Goal: Task Accomplishment & Management: Manage account settings

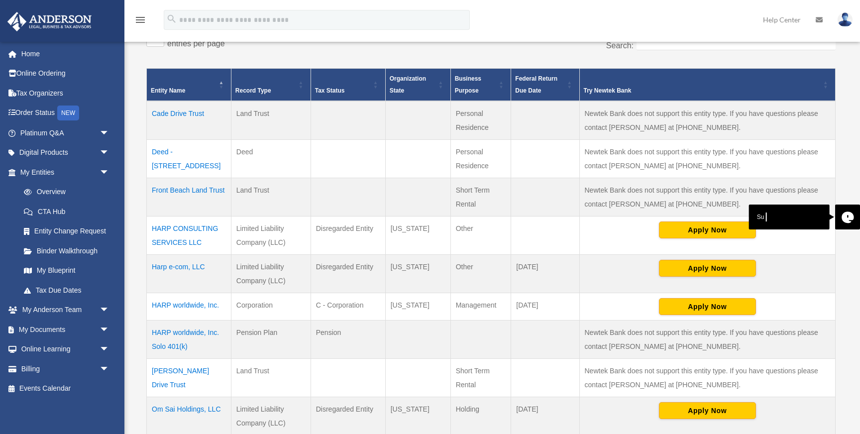
scroll to position [199, 0]
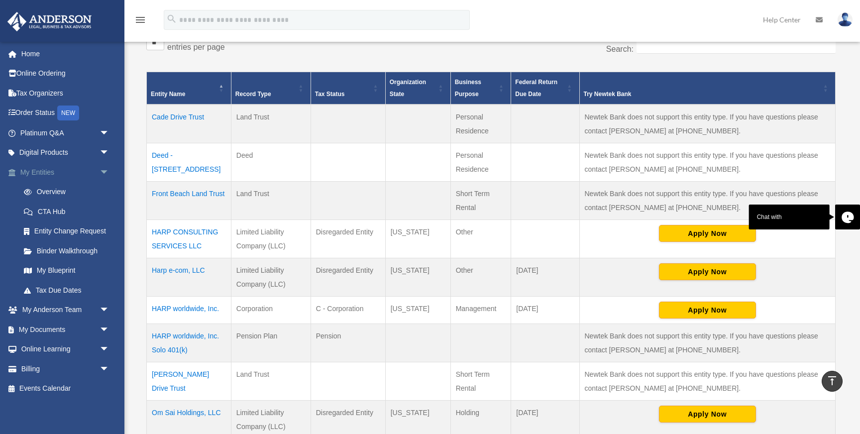
click at [63, 170] on link "My Entities arrow_drop_down" at bounding box center [65, 172] width 117 height 20
click at [89, 331] on link "My Documents arrow_drop_down" at bounding box center [65, 330] width 117 height 20
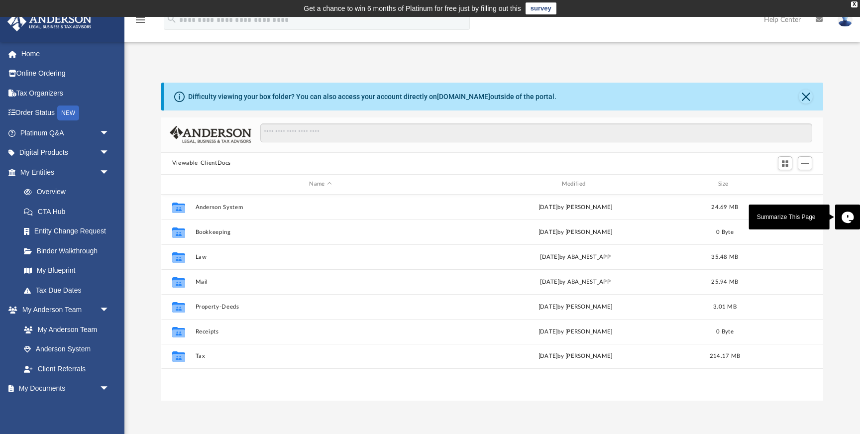
scroll to position [226, 662]
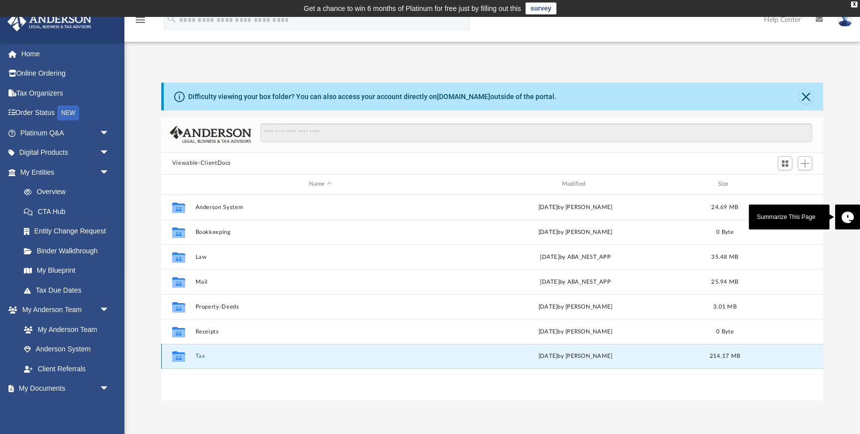
click at [230, 358] on button "Tax" at bounding box center [320, 356] width 250 height 6
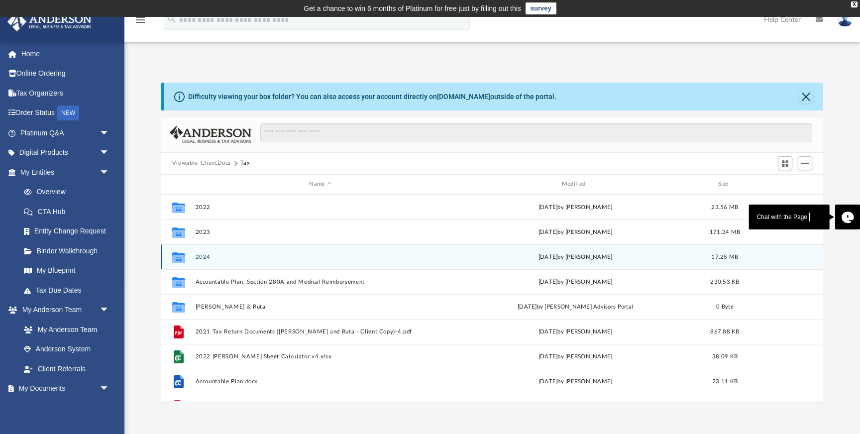
click at [230, 263] on div "Collaborated Folder 2024 Sun Sep 28 2025 by Pralay Desai 17.25 MB" at bounding box center [492, 256] width 662 height 25
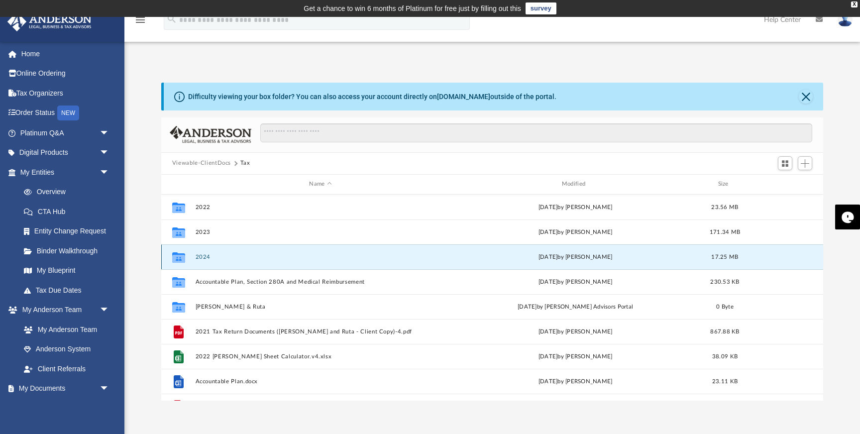
click at [202, 254] on button "2024" at bounding box center [320, 257] width 250 height 6
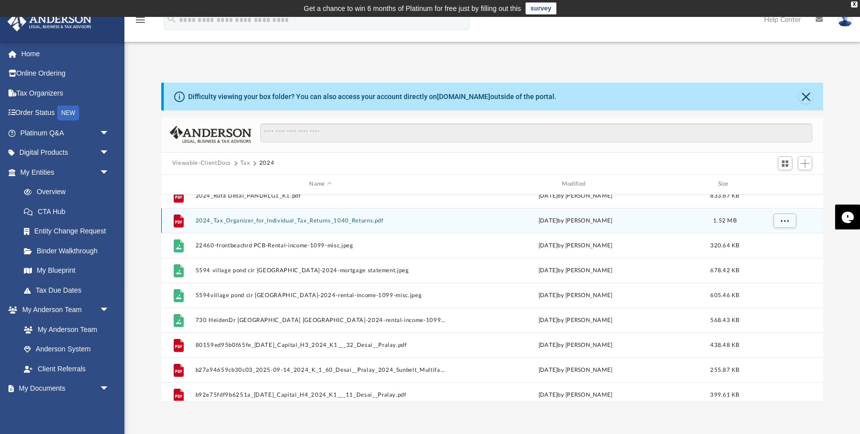
scroll to position [113, 0]
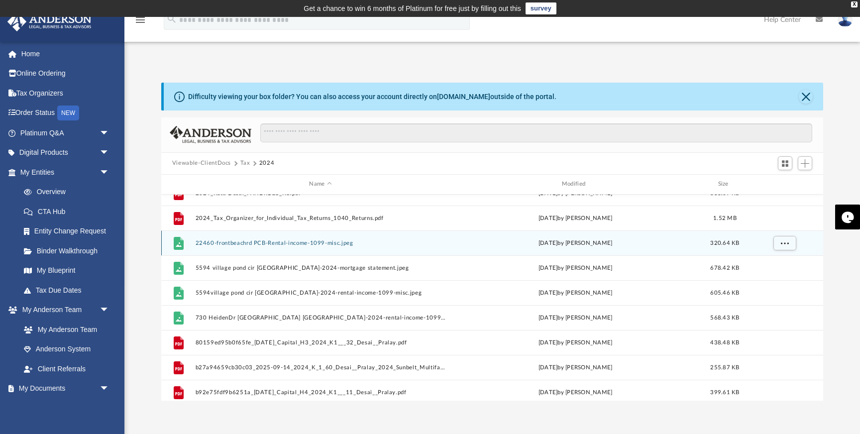
click at [309, 243] on button "22460-frontbeachrd PCB-Rental-income-1099-misc.jpeg" at bounding box center [320, 243] width 250 height 6
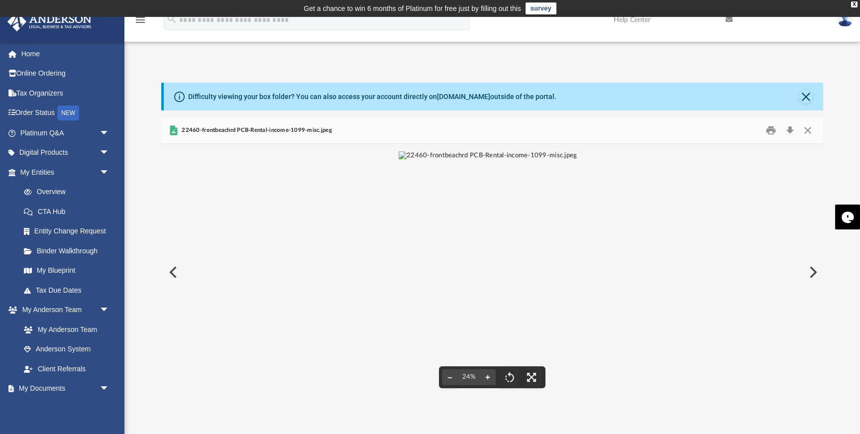
click at [491, 378] on button "File preview" at bounding box center [488, 377] width 16 height 22
click at [809, 128] on button "Close" at bounding box center [808, 129] width 18 height 15
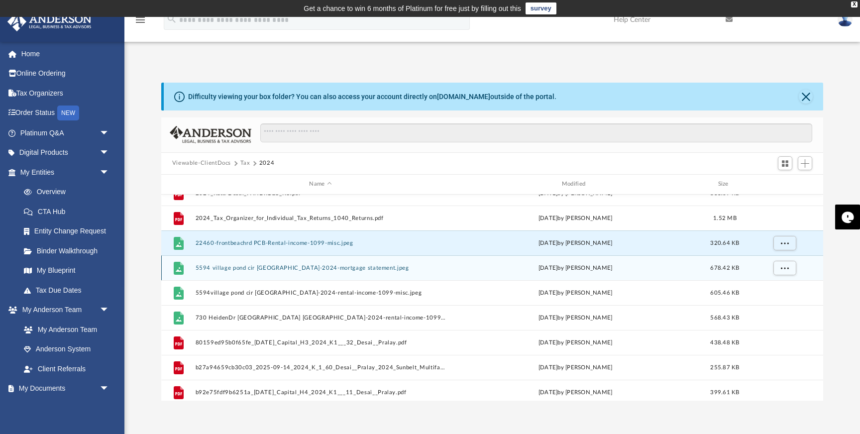
click at [322, 270] on button "5594 village pond cir jacksonville-2024-mortgage statement.jpeg" at bounding box center [320, 268] width 250 height 6
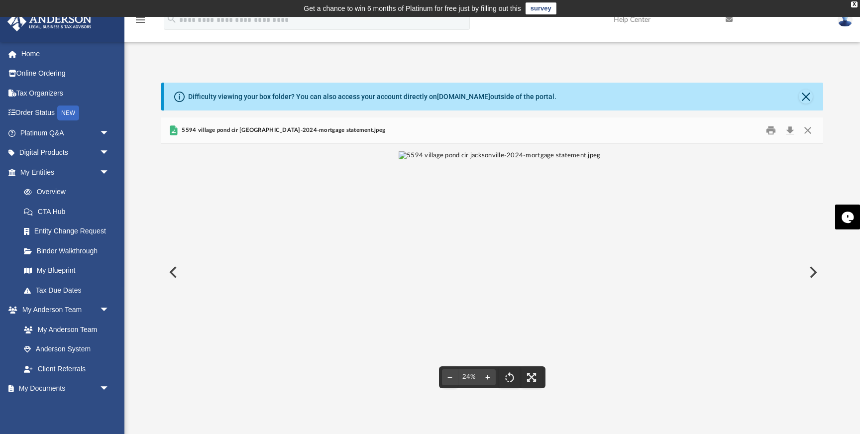
click at [488, 377] on button "File preview" at bounding box center [488, 377] width 16 height 22
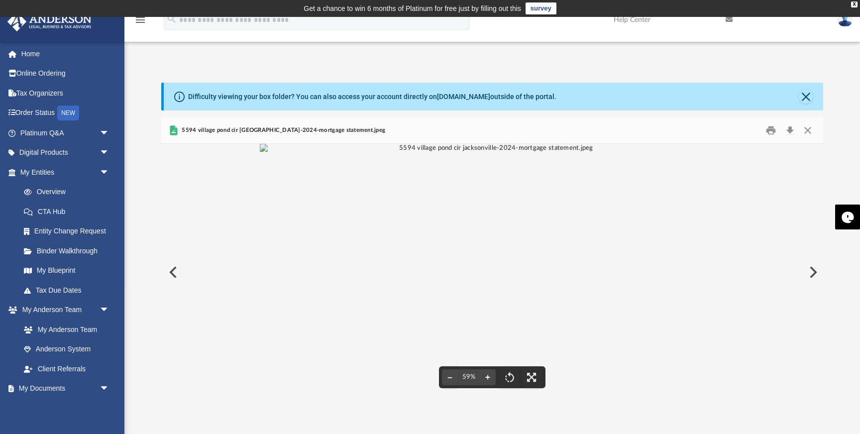
click at [488, 377] on button "File preview" at bounding box center [488, 377] width 16 height 22
click at [808, 126] on button "Close" at bounding box center [808, 129] width 18 height 15
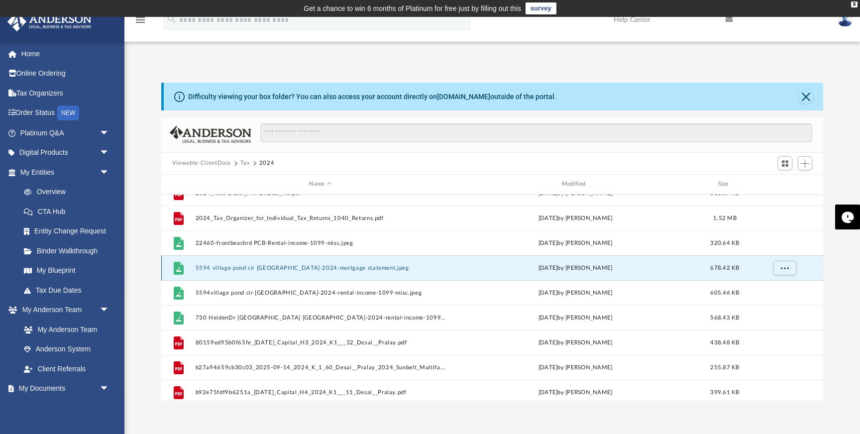
click at [326, 267] on button "5594 village pond cir jacksonville-2024-mortgage statement.jpeg" at bounding box center [320, 268] width 250 height 6
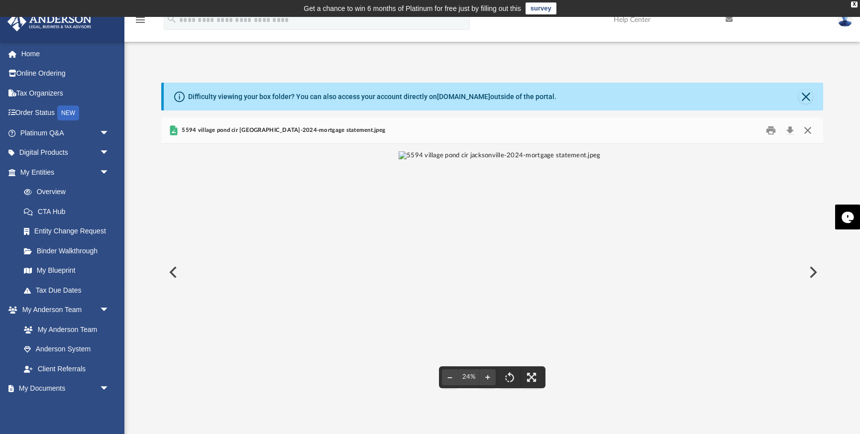
click at [809, 130] on button "Close" at bounding box center [808, 129] width 18 height 15
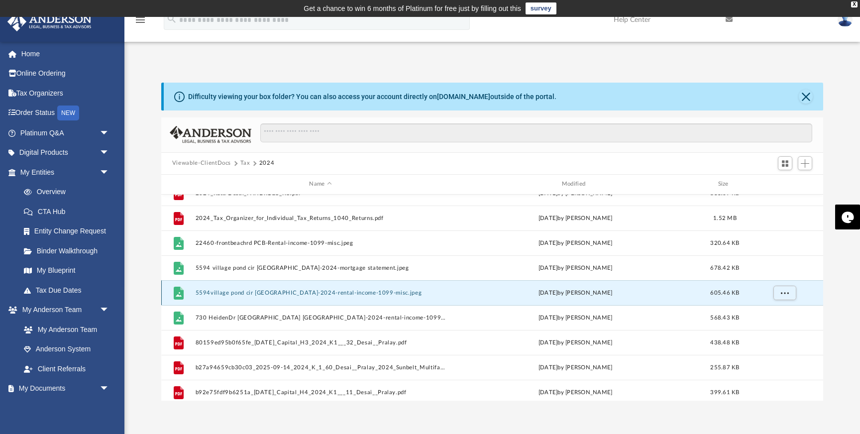
click at [323, 294] on button "5594village pond cir jacsonville-2024-rental-income-1099-misc.jpeg" at bounding box center [320, 293] width 250 height 6
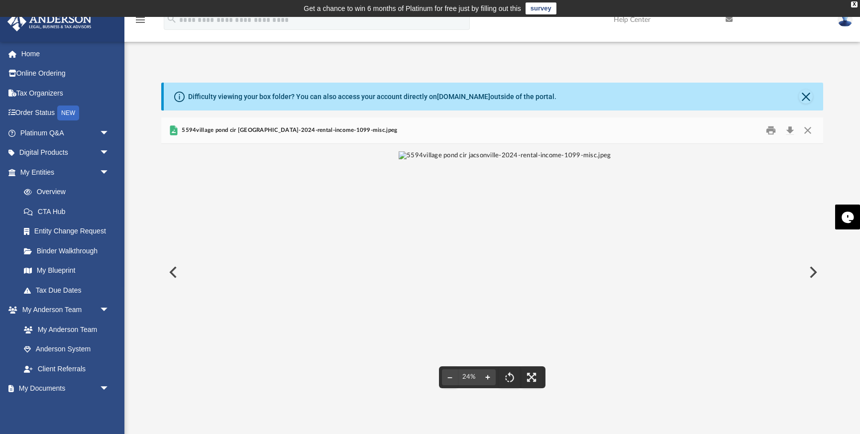
click at [488, 374] on button "File preview" at bounding box center [488, 377] width 16 height 22
click at [809, 129] on button "Close" at bounding box center [808, 129] width 18 height 15
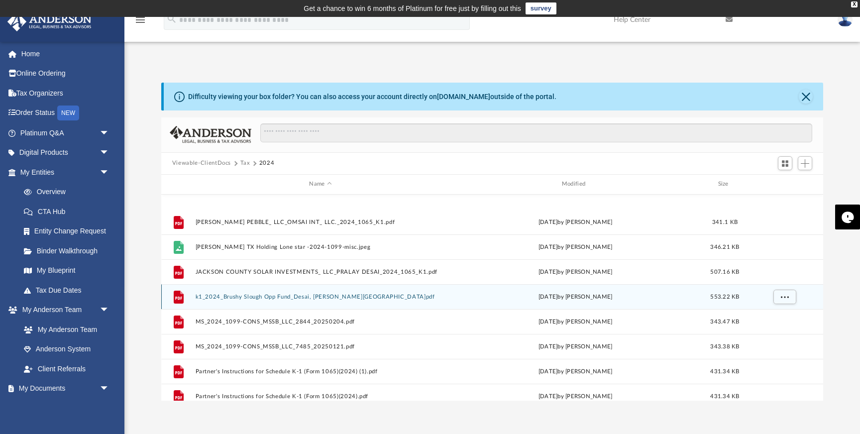
scroll to position [590, 0]
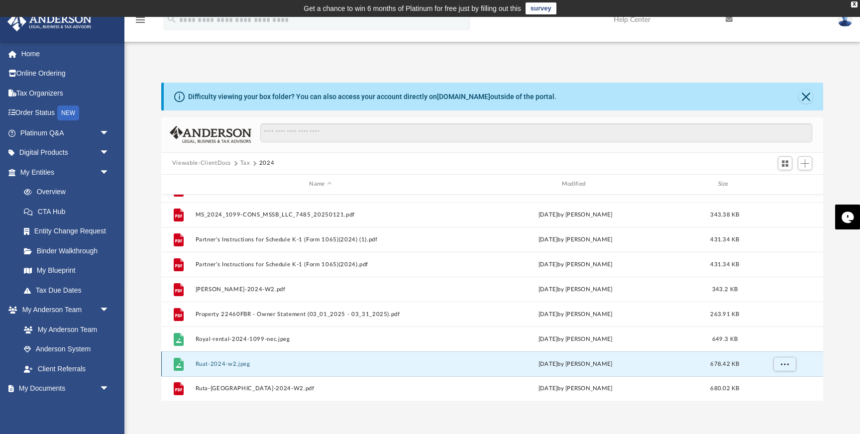
click at [254, 363] on button "Ruat-2024-w2.jpeg" at bounding box center [320, 364] width 250 height 6
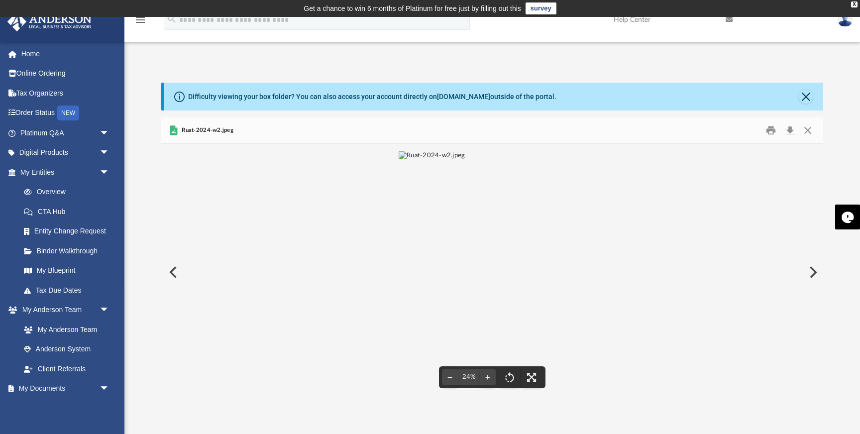
click at [465, 300] on img "File preview" at bounding box center [432, 272] width 66 height 242
click at [470, 153] on img "File preview" at bounding box center [492, 148] width 224 height 9
click at [465, 300] on img "File preview" at bounding box center [432, 272] width 66 height 242
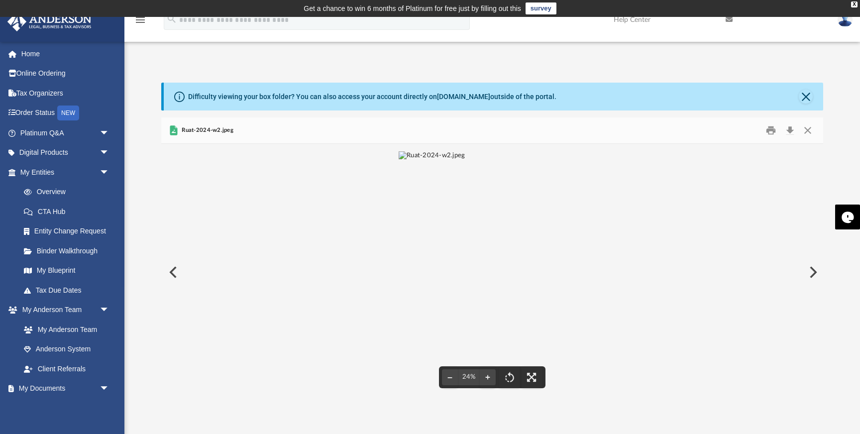
scroll to position [20, 0]
click at [487, 378] on button "File preview" at bounding box center [488, 377] width 16 height 22
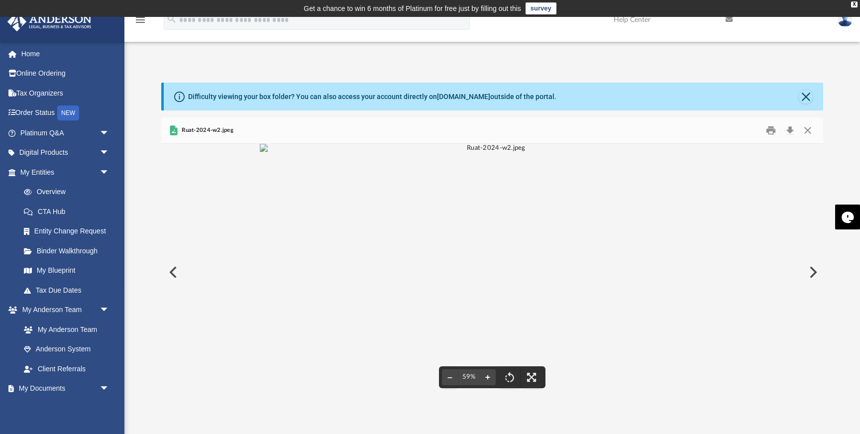
scroll to position [0, 0]
click at [809, 132] on button "Close" at bounding box center [808, 129] width 18 height 15
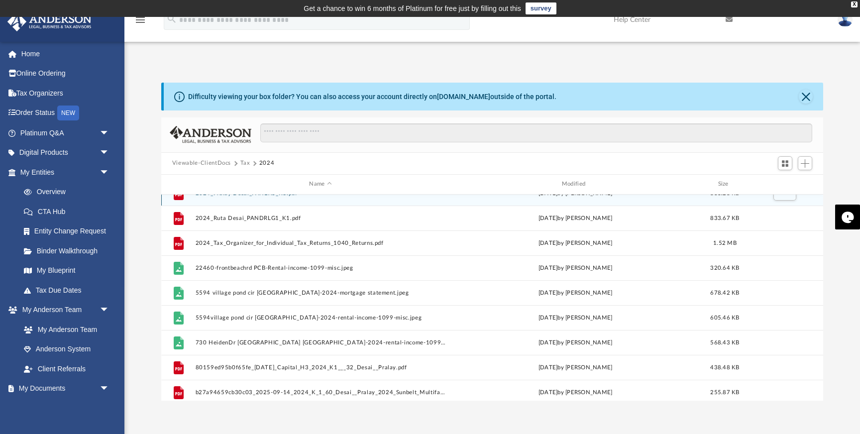
scroll to position [90, 0]
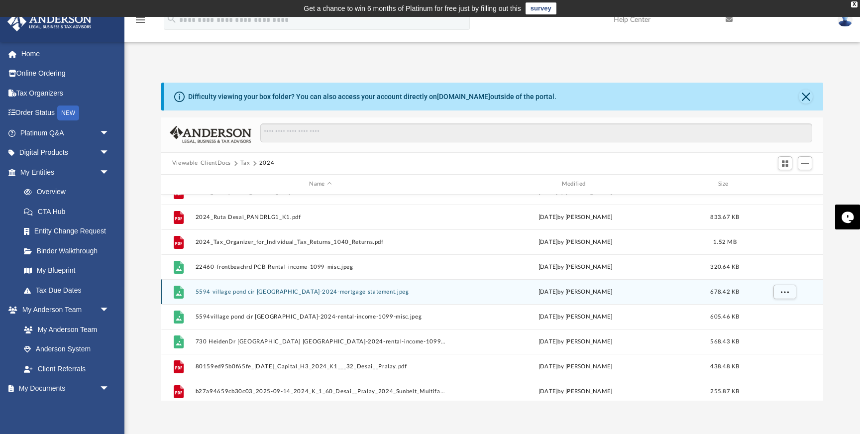
click at [370, 296] on div "File 5594 village pond cir jacksonville-2024-mortgage statement.jpeg Thu Feb 27…" at bounding box center [492, 291] width 662 height 25
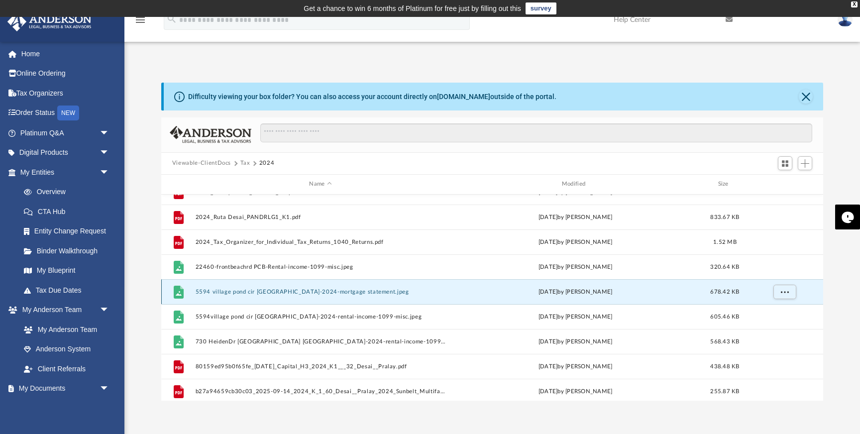
click at [364, 291] on button "5594 village pond cir jacksonville-2024-mortgage statement.jpeg" at bounding box center [320, 292] width 250 height 6
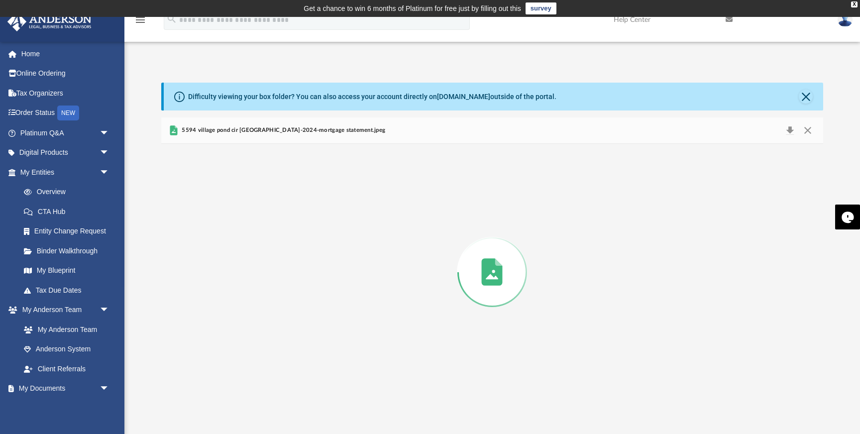
click at [364, 291] on div "Preview" at bounding box center [492, 272] width 662 height 257
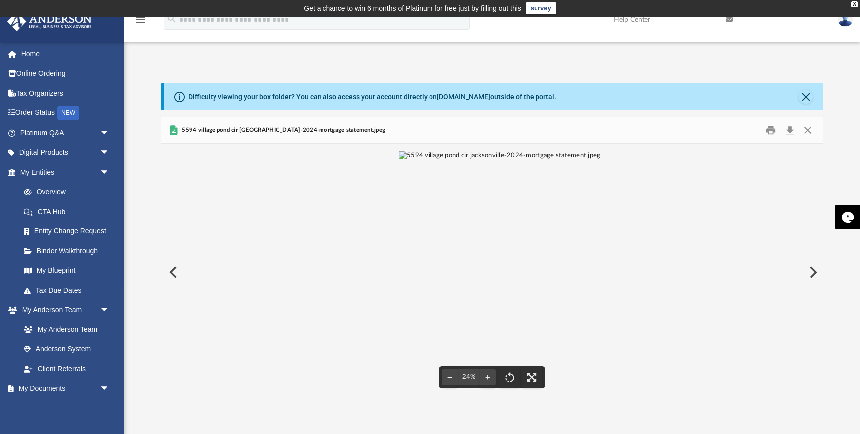
click at [482, 279] on img "File preview" at bounding box center [500, 272] width 202 height 242
click at [807, 128] on button "Close" at bounding box center [808, 129] width 18 height 15
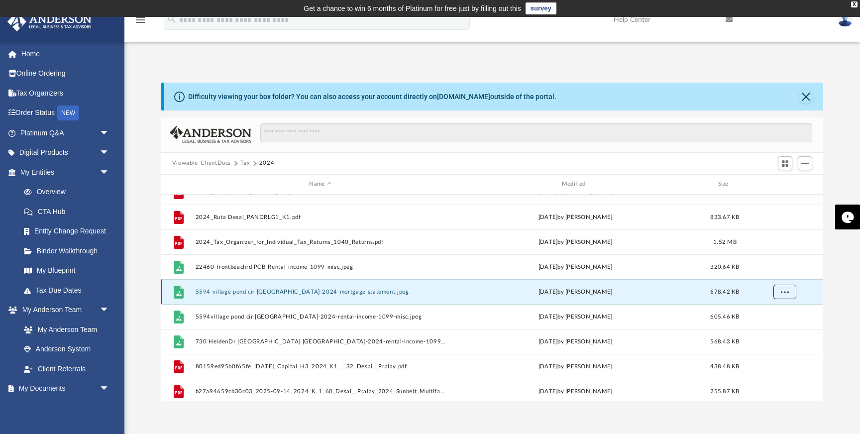
click at [785, 291] on span "More options" at bounding box center [784, 291] width 8 height 5
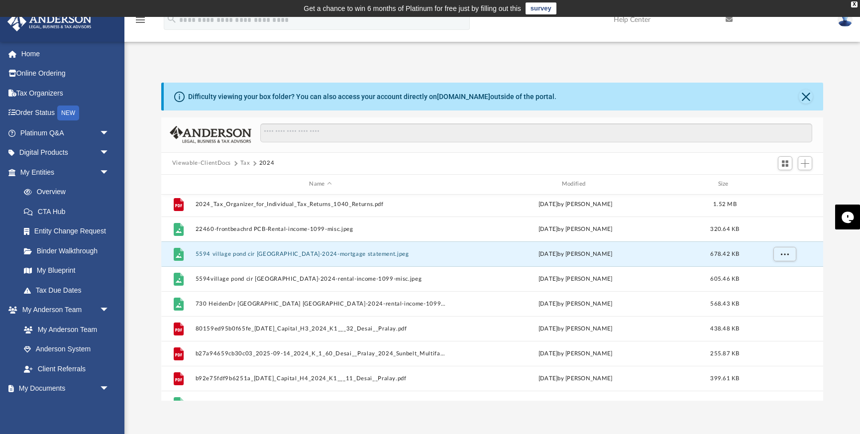
scroll to position [128, 0]
click at [329, 255] on button "5594 village pond cir jacksonville-2024-mortgage statement.jpeg" at bounding box center [320, 253] width 250 height 6
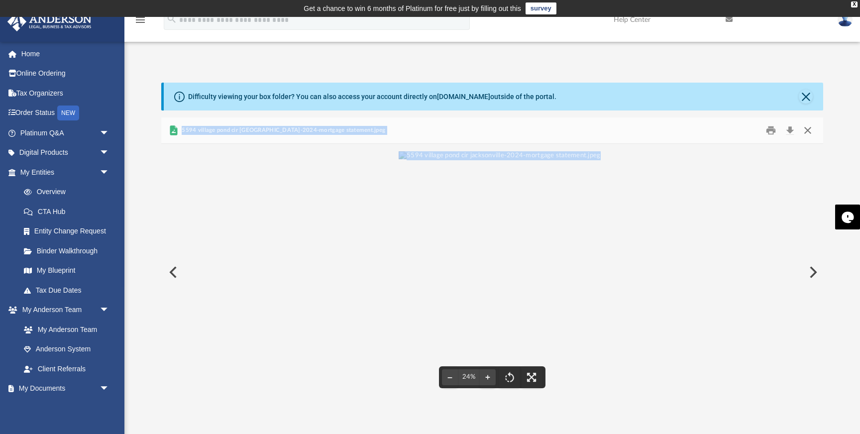
click at [807, 125] on button "Close" at bounding box center [808, 129] width 18 height 15
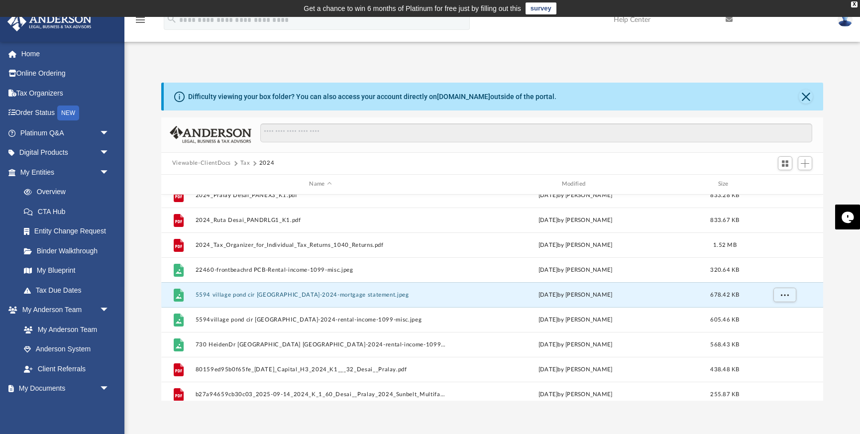
scroll to position [63, 0]
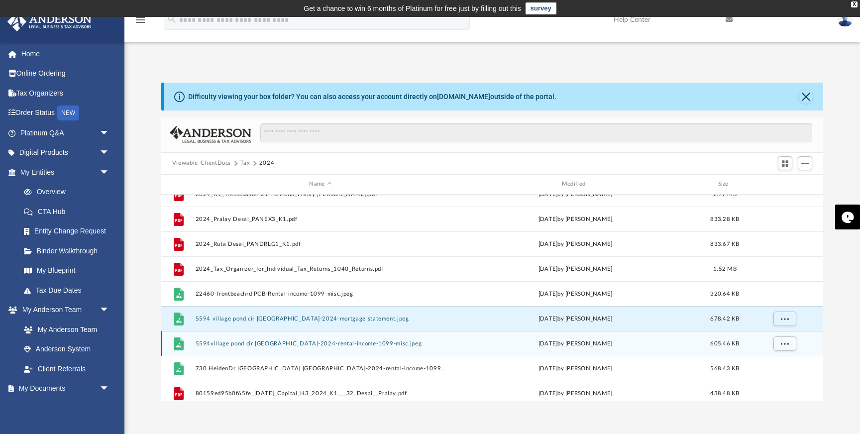
click at [333, 342] on button "5594village pond cir jacsonville-2024-rental-income-1099-misc.jpeg" at bounding box center [320, 343] width 250 height 6
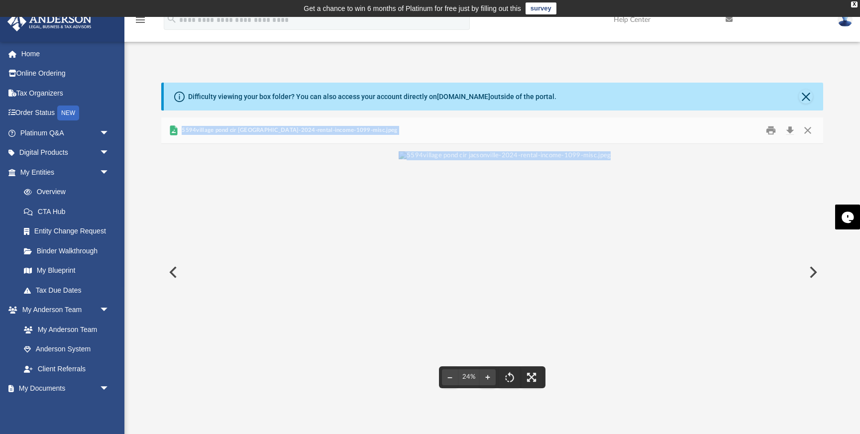
click at [497, 252] on img "File preview" at bounding box center [505, 272] width 212 height 242
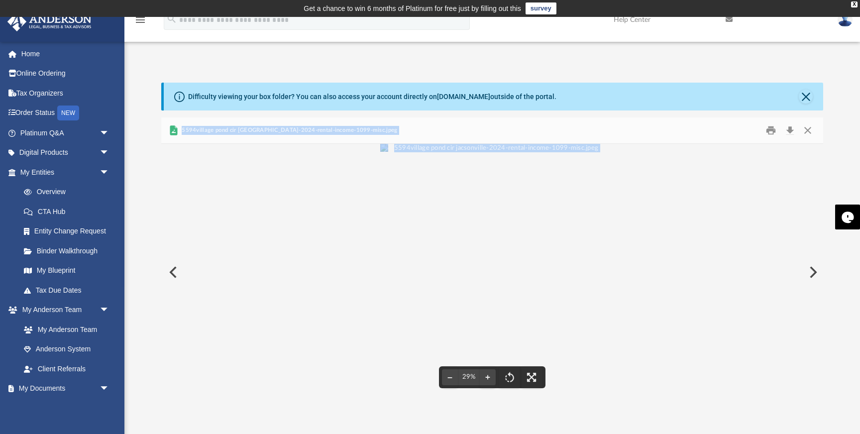
scroll to position [20, 0]
click at [488, 376] on button "File preview" at bounding box center [488, 377] width 16 height 22
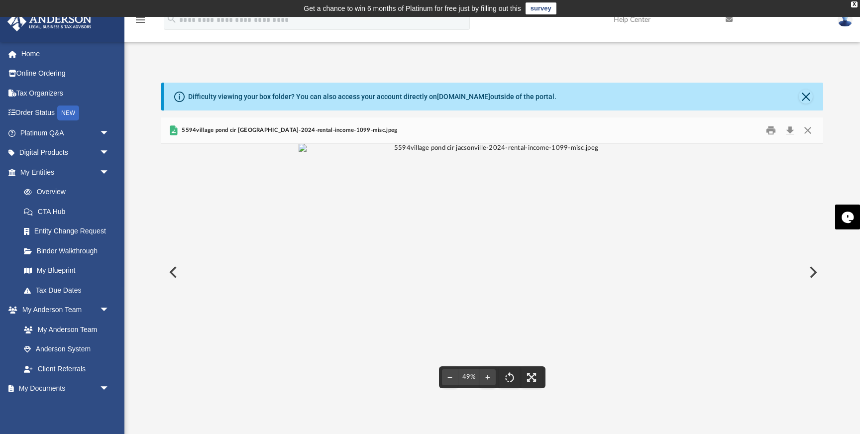
click at [227, 243] on div "File preview" at bounding box center [492, 272] width 662 height 257
click at [808, 131] on button "Close" at bounding box center [808, 129] width 18 height 15
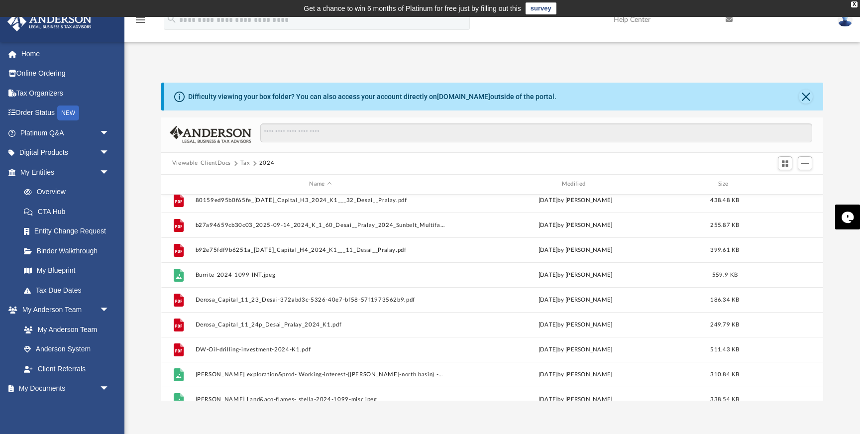
scroll to position [256, 0]
click at [808, 164] on span "Add" at bounding box center [805, 163] width 8 height 8
click at [790, 183] on li "Upload" at bounding box center [791, 183] width 32 height 10
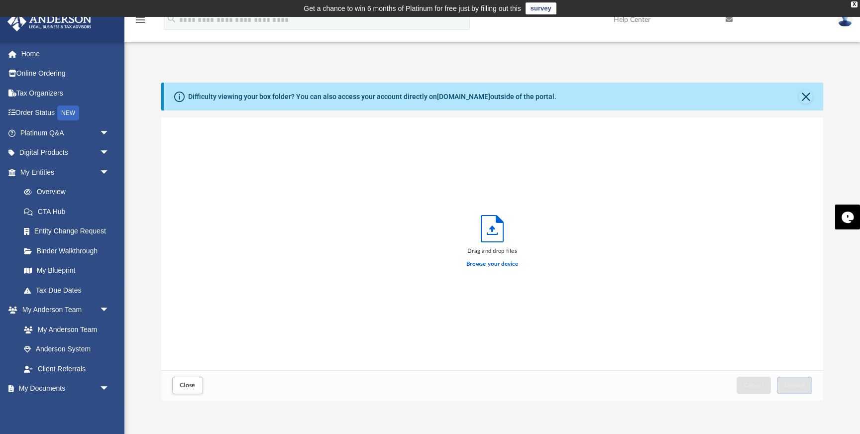
scroll to position [252, 662]
click at [508, 262] on label "Browse your device" at bounding box center [492, 264] width 52 height 9
click at [0, 0] on input "Browse your device" at bounding box center [0, 0] width 0 height 0
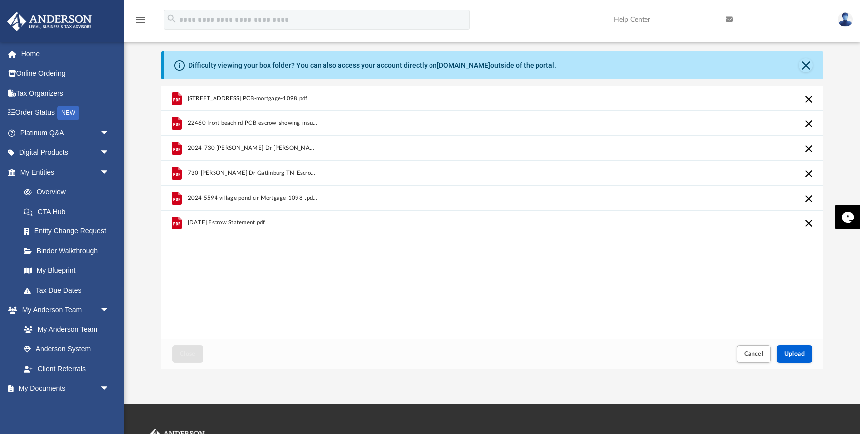
scroll to position [37, 0]
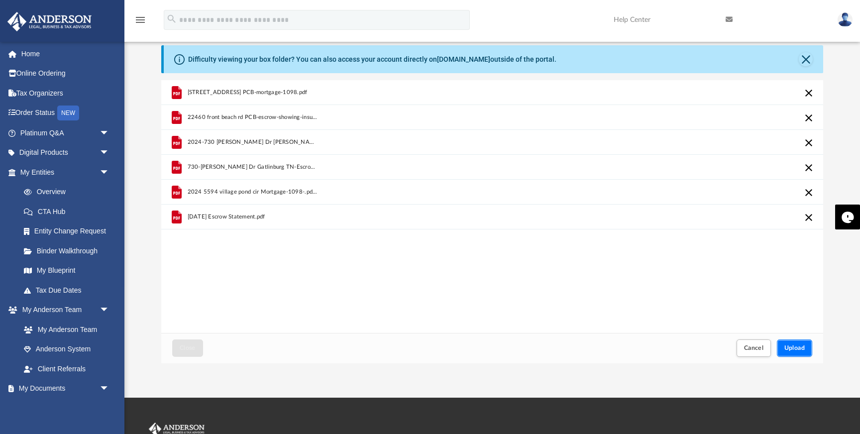
click at [791, 345] on span "Upload" at bounding box center [794, 348] width 21 height 6
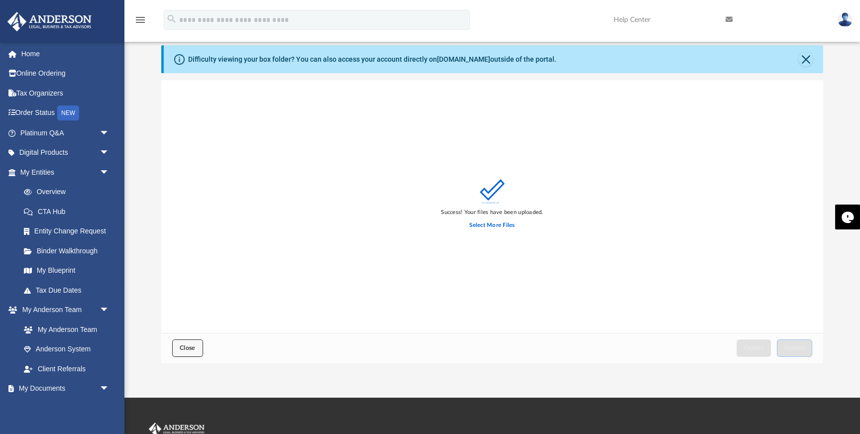
click at [186, 345] on span "Close" at bounding box center [188, 348] width 16 height 6
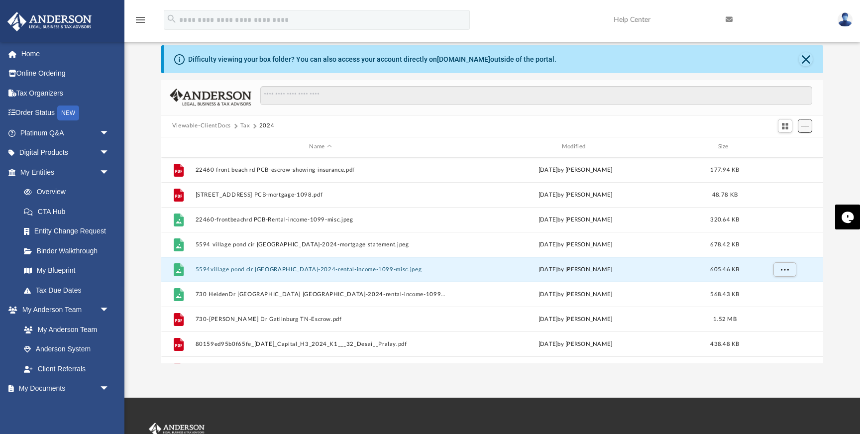
click at [806, 128] on span "Add" at bounding box center [805, 126] width 8 height 8
click at [786, 143] on li "Upload" at bounding box center [791, 145] width 32 height 10
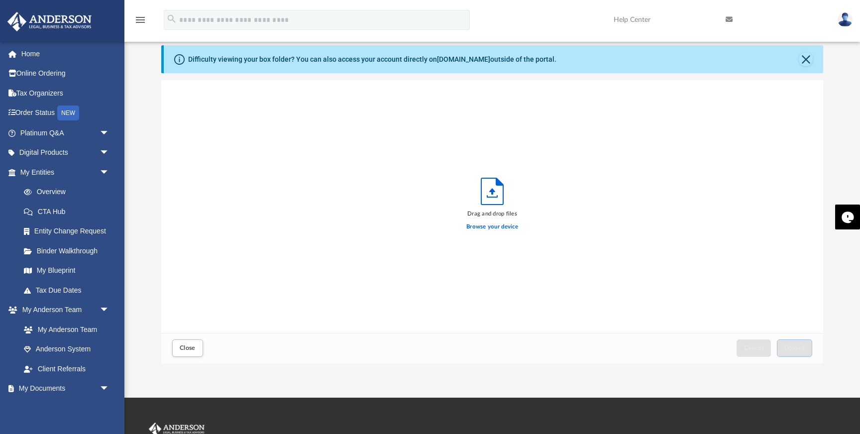
scroll to position [252, 662]
click at [483, 227] on label "Browse your device" at bounding box center [492, 226] width 52 height 9
click at [0, 0] on input "Browse your device" at bounding box center [0, 0] width 0 height 0
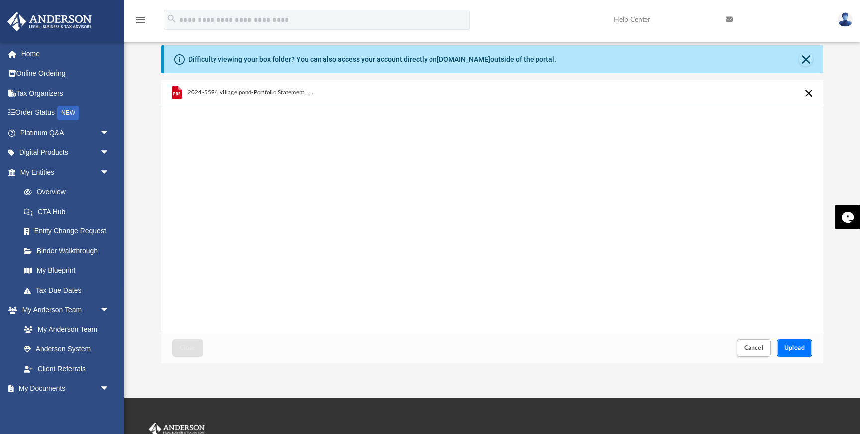
click at [800, 346] on span "Upload" at bounding box center [794, 348] width 21 height 6
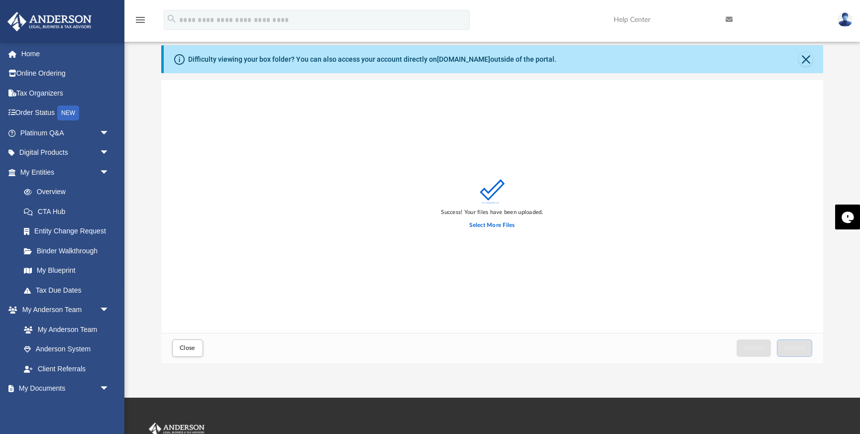
scroll to position [0, 0]
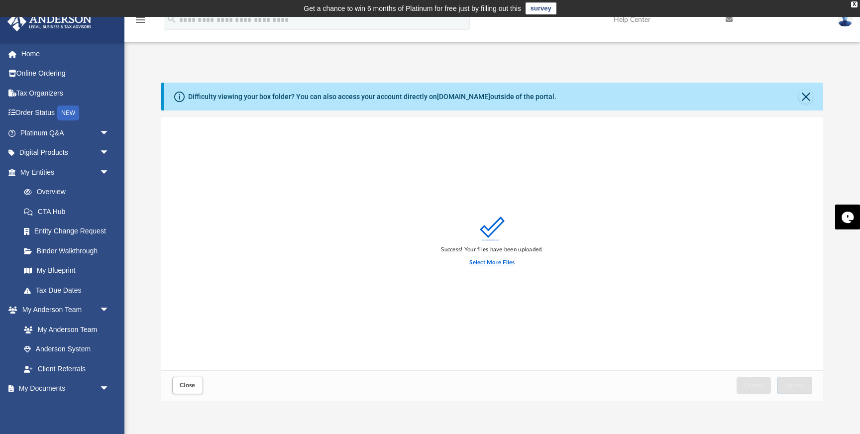
click at [480, 262] on label "Select More Files" at bounding box center [491, 262] width 45 height 9
click at [0, 0] on input "Select More Files" at bounding box center [0, 0] width 0 height 0
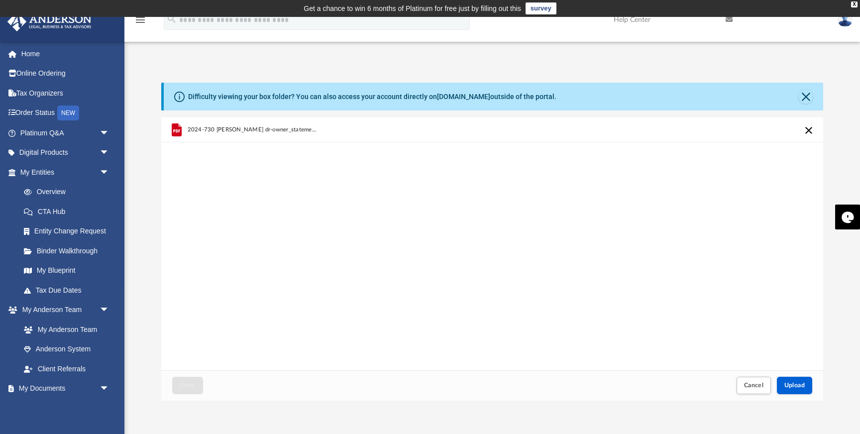
click at [795, 382] on iframe at bounding box center [803, 402] width 90 height 40
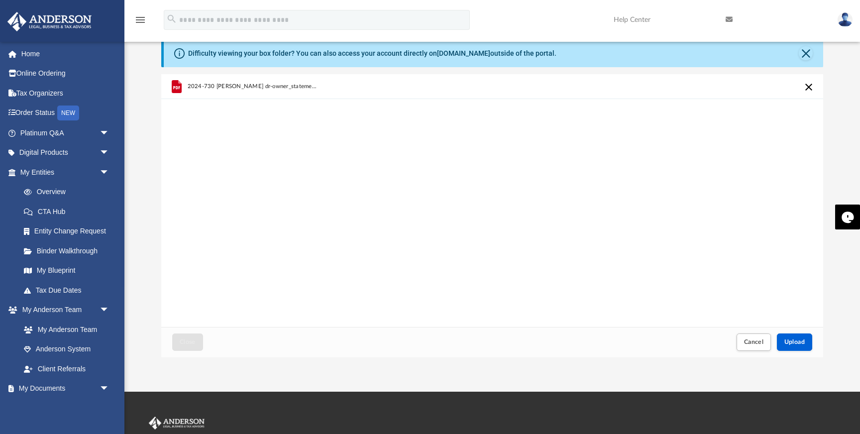
scroll to position [65, 0]
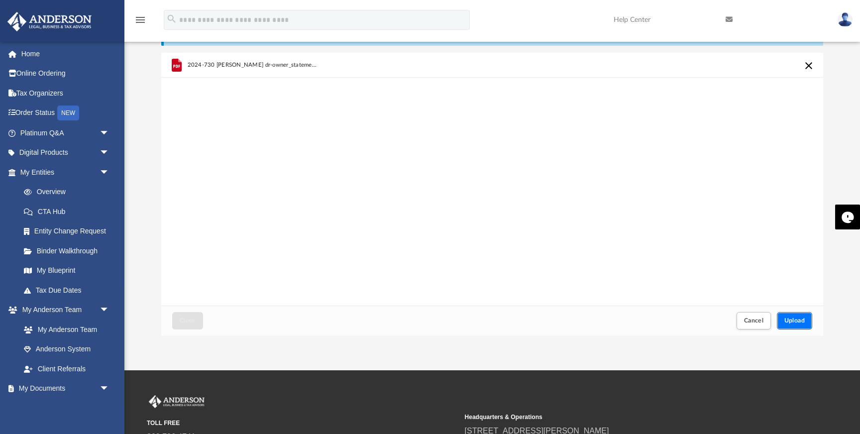
click at [794, 319] on span "Upload" at bounding box center [794, 321] width 21 height 6
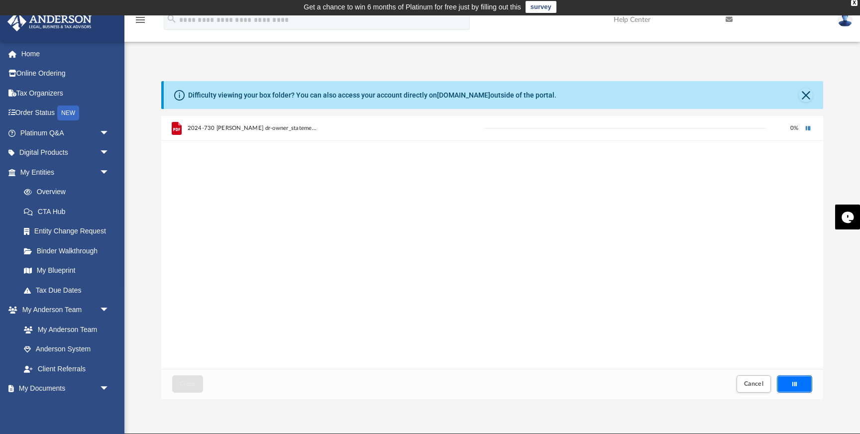
scroll to position [5, 0]
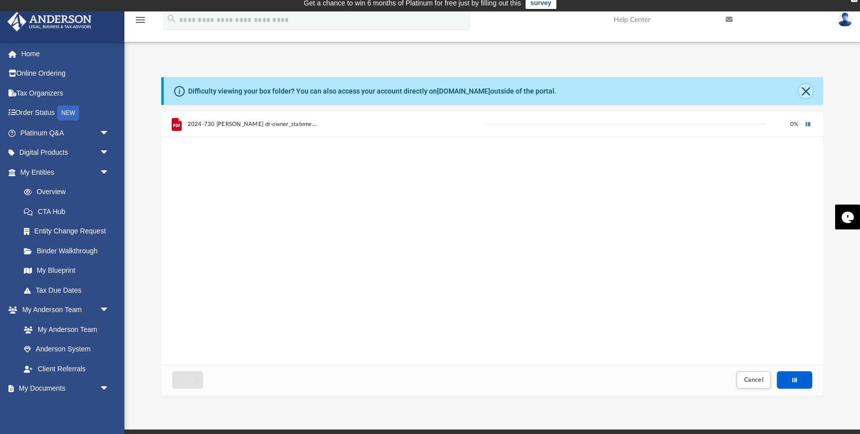
click at [804, 89] on button "Close" at bounding box center [806, 91] width 14 height 14
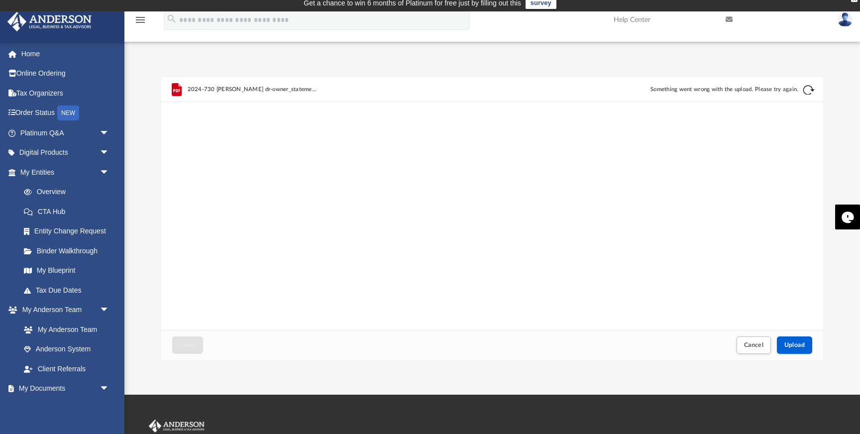
click at [808, 85] on button "Retry" at bounding box center [809, 90] width 12 height 12
click at [758, 344] on span "Cancel" at bounding box center [754, 345] width 20 height 6
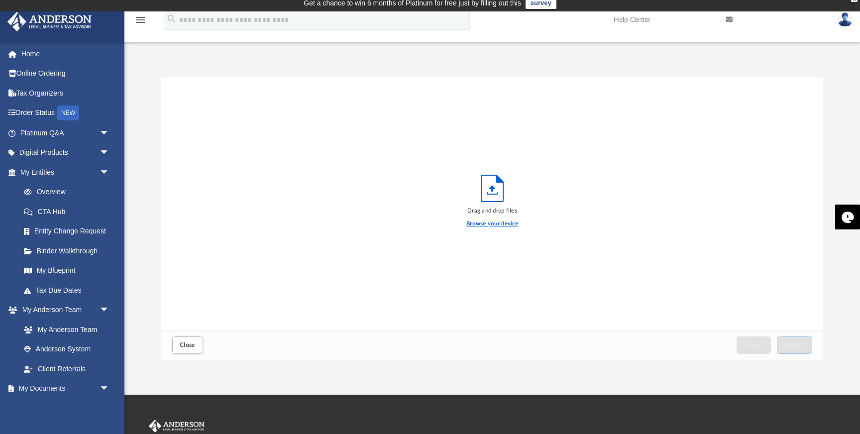
click at [499, 220] on label "Browse your device" at bounding box center [492, 223] width 52 height 9
click at [0, 0] on input "Browse your device" at bounding box center [0, 0] width 0 height 0
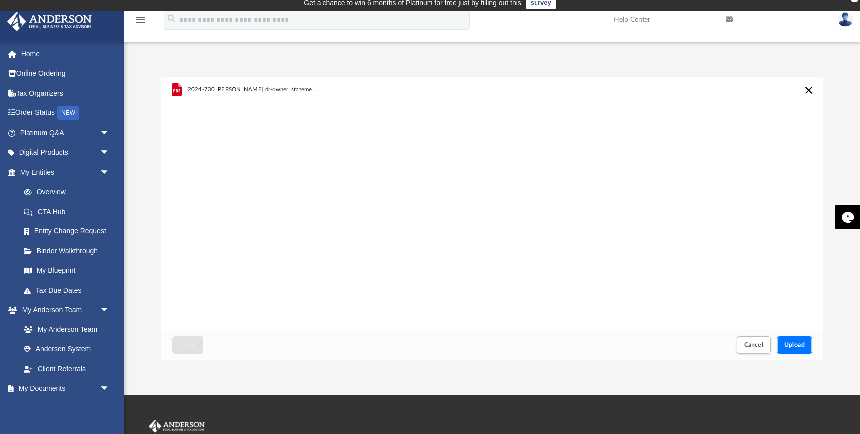
click at [792, 342] on span "Upload" at bounding box center [794, 345] width 21 height 6
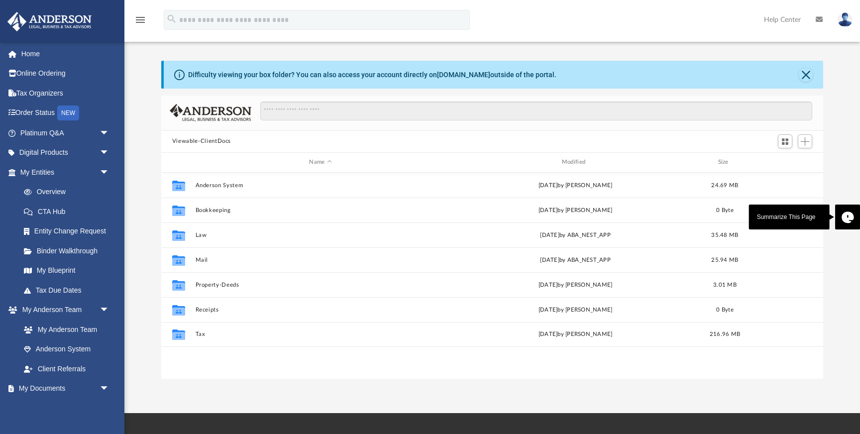
scroll to position [226, 662]
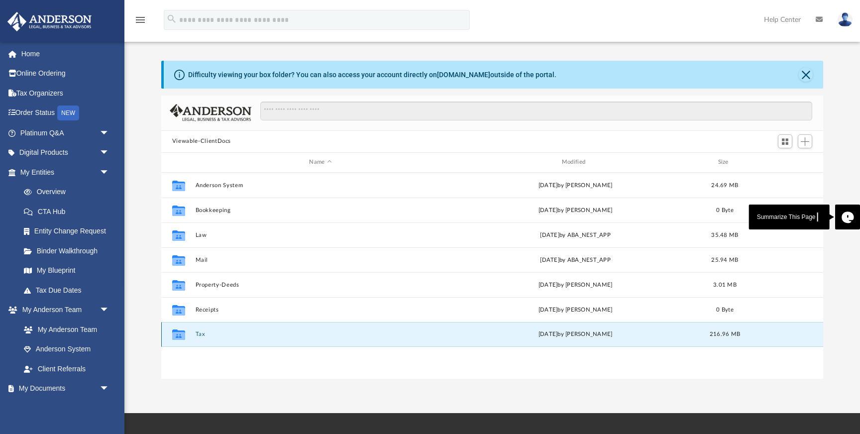
click at [200, 332] on button "Tax" at bounding box center [320, 334] width 250 height 6
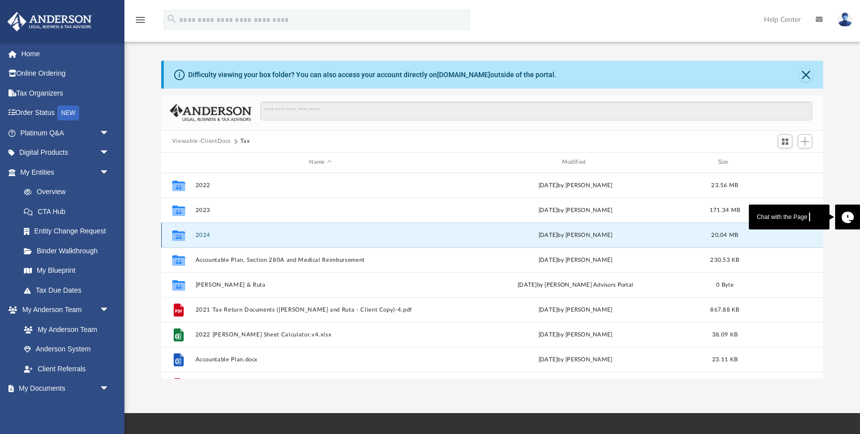
click at [206, 232] on button "2024" at bounding box center [320, 235] width 250 height 6
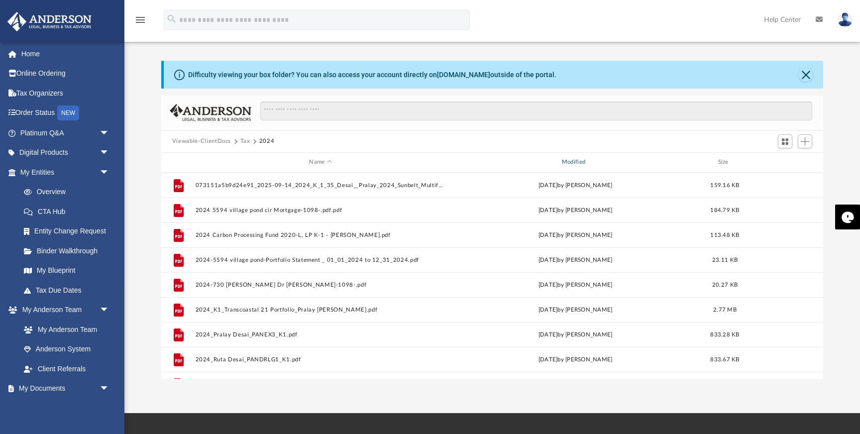
click at [581, 164] on div "Modified" at bounding box center [575, 162] width 251 height 9
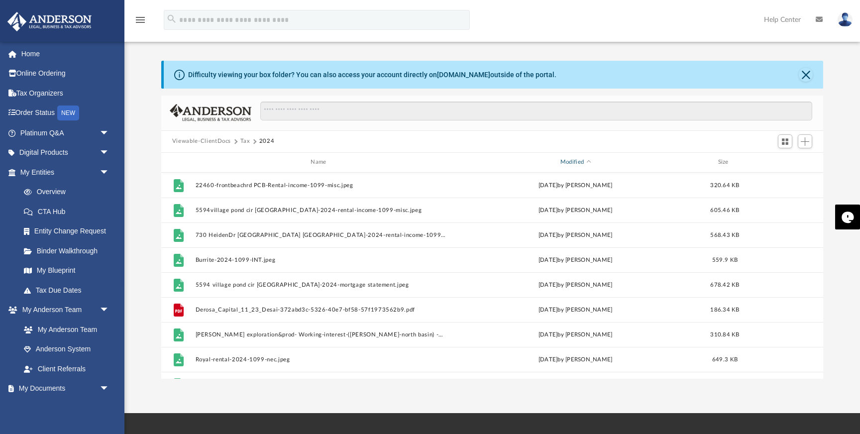
click at [581, 164] on div "Modified" at bounding box center [575, 162] width 251 height 9
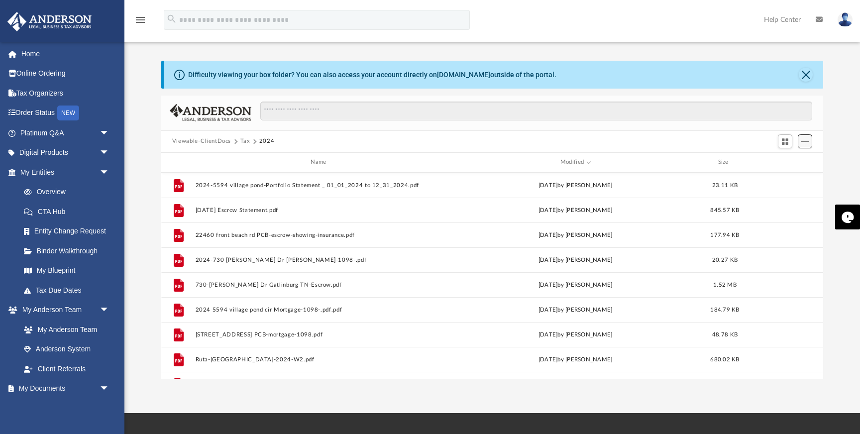
click at [804, 141] on span "Add" at bounding box center [805, 141] width 8 height 8
click at [785, 164] on li "Upload" at bounding box center [791, 161] width 32 height 10
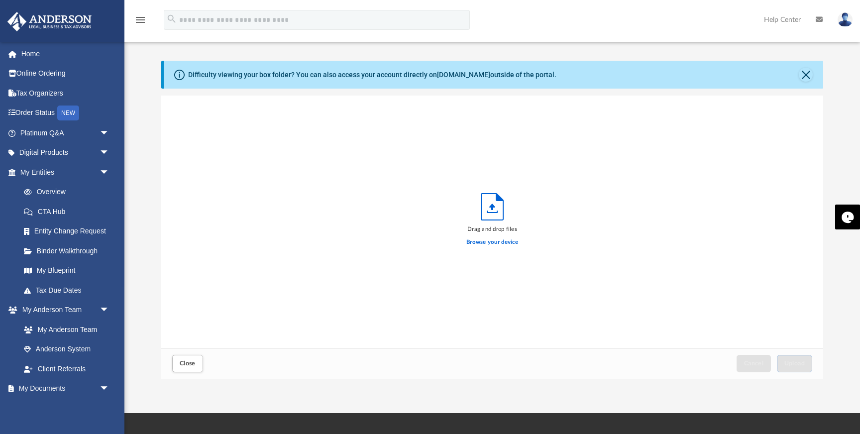
scroll to position [252, 662]
click at [492, 243] on label "Browse your device" at bounding box center [492, 242] width 52 height 9
click at [0, 0] on input "Browse your device" at bounding box center [0, 0] width 0 height 0
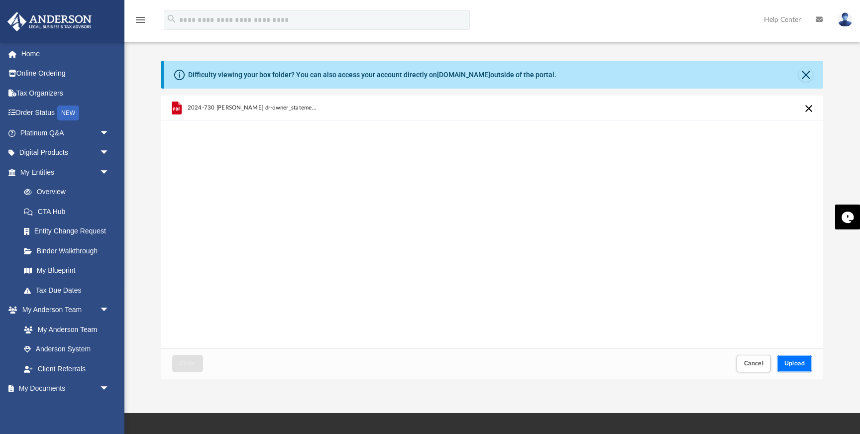
click at [795, 361] on span "Upload" at bounding box center [794, 363] width 21 height 6
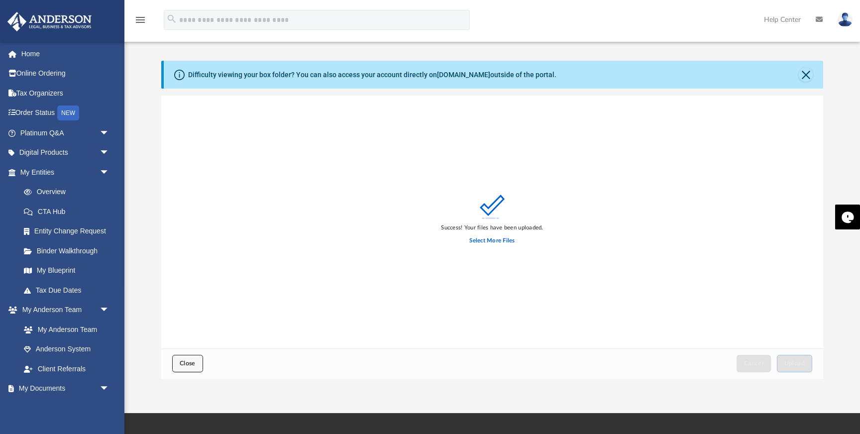
click at [185, 366] on span "Close" at bounding box center [188, 363] width 16 height 6
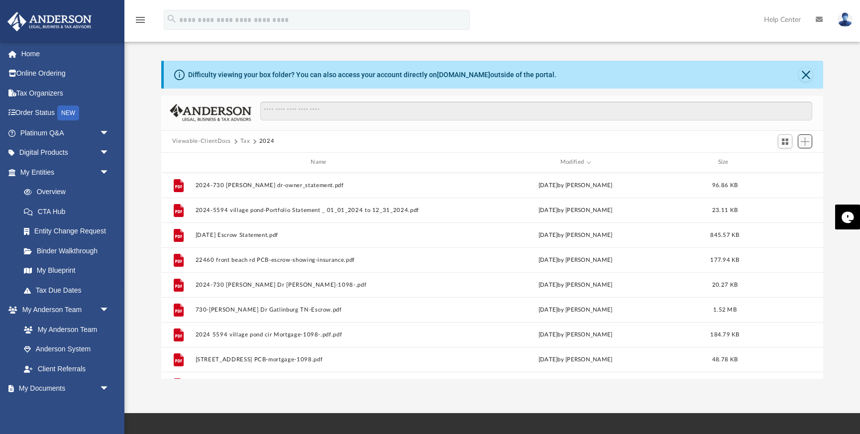
click at [806, 141] on span "Add" at bounding box center [805, 141] width 8 height 8
click at [786, 161] on li "Upload" at bounding box center [791, 161] width 32 height 10
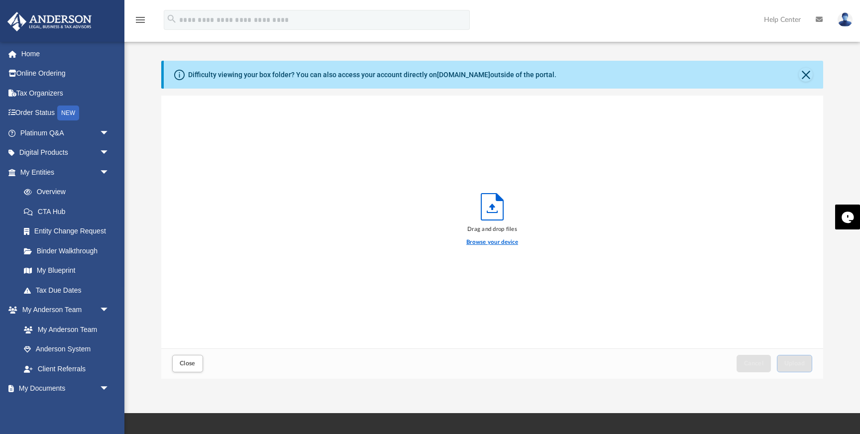
click at [483, 243] on label "Browse your device" at bounding box center [492, 242] width 52 height 9
click at [0, 0] on input "Browse your device" at bounding box center [0, 0] width 0 height 0
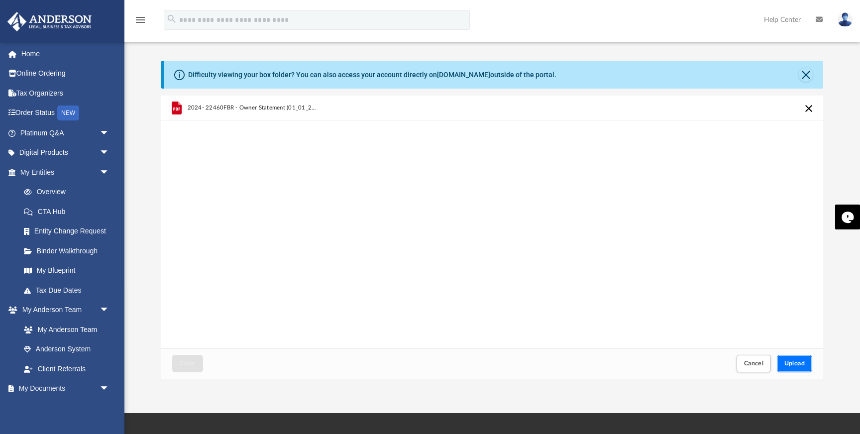
click at [796, 362] on span "Upload" at bounding box center [794, 363] width 21 height 6
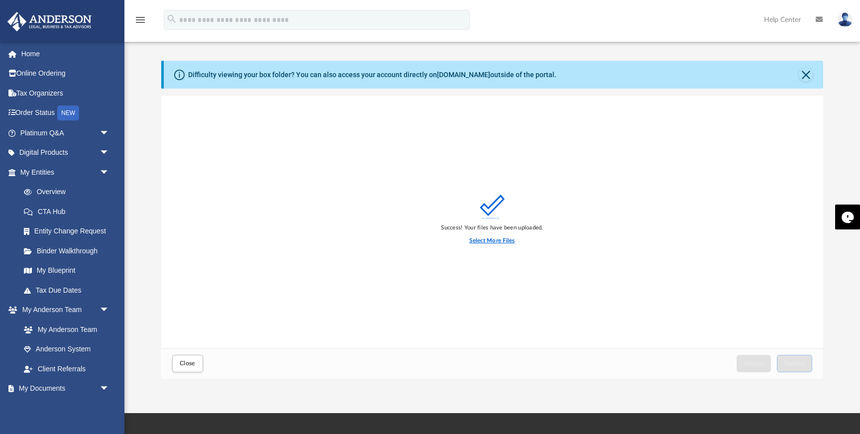
click at [500, 242] on label "Select More Files" at bounding box center [491, 240] width 45 height 9
click at [0, 0] on input "Select More Files" at bounding box center [0, 0] width 0 height 0
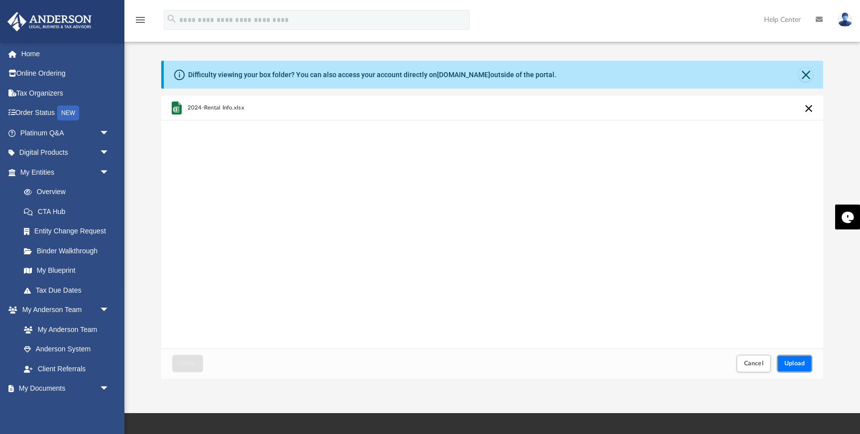
click at [797, 362] on span "Upload" at bounding box center [794, 363] width 21 height 6
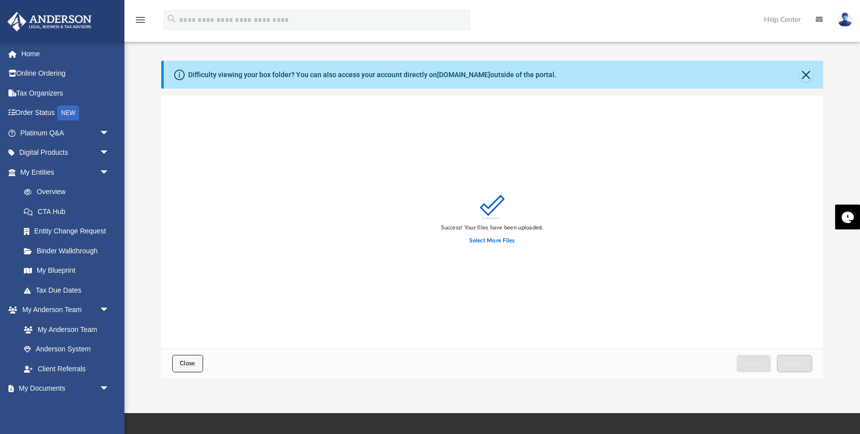
click at [183, 366] on span "Close" at bounding box center [188, 363] width 16 height 6
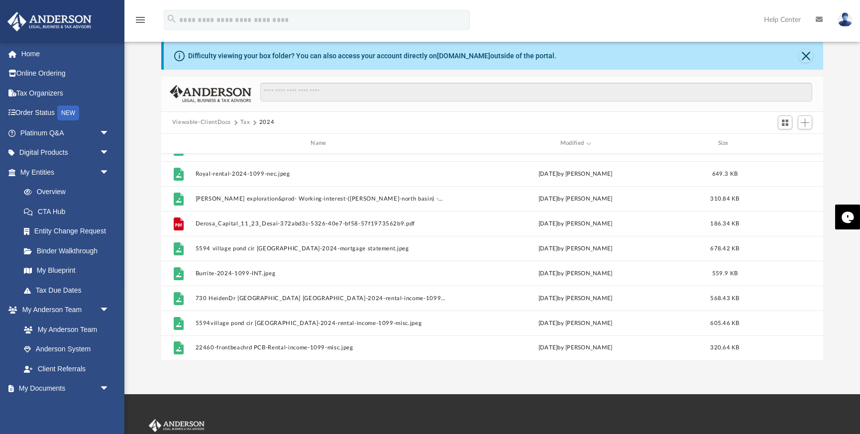
scroll to position [48, 0]
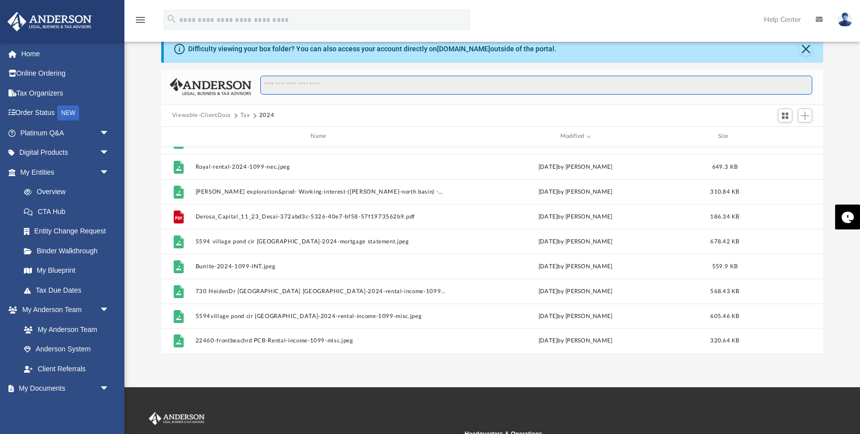
click at [429, 85] on input "Search files and folders" at bounding box center [536, 85] width 552 height 19
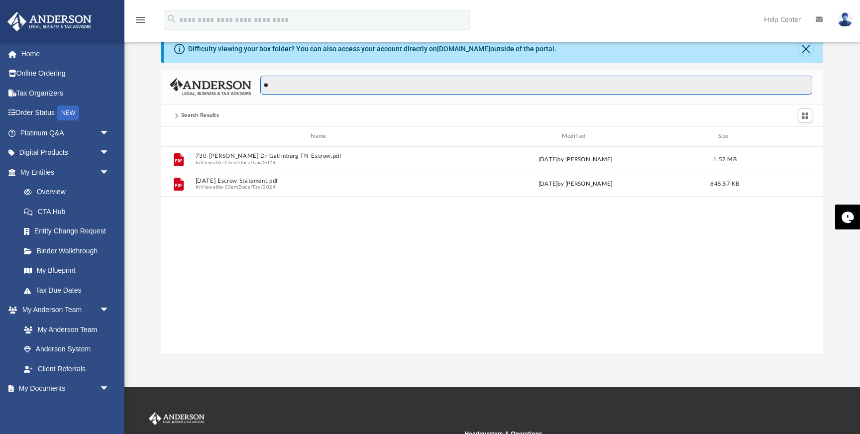
scroll to position [0, 0]
type input "*"
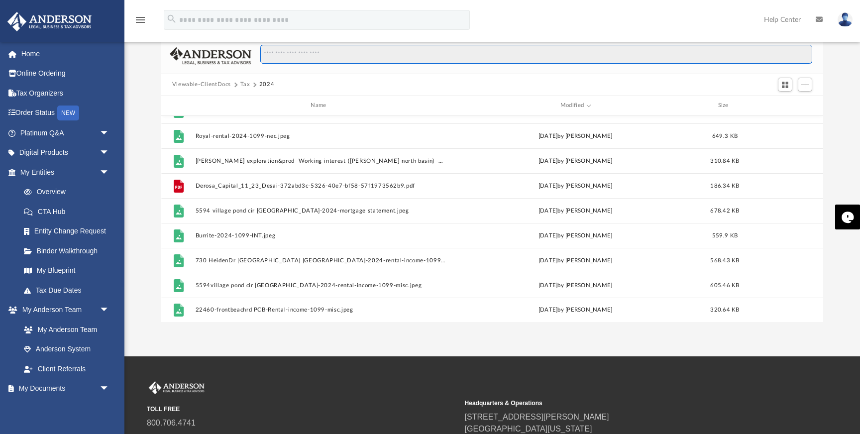
scroll to position [179, 0]
